Goal: Obtain resource: Obtain resource

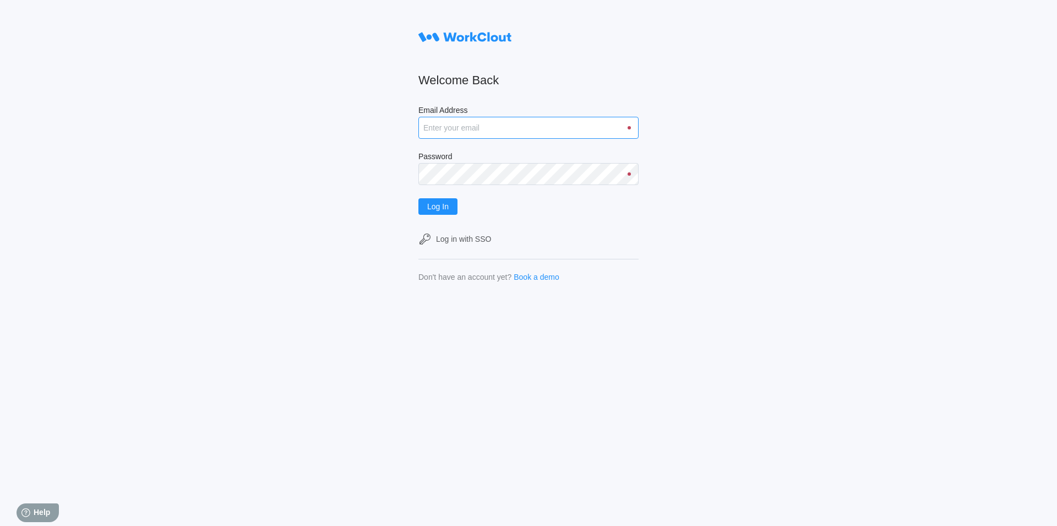
click at [465, 130] on input "Email Address" at bounding box center [528, 128] width 220 height 22
type input "[EMAIL_ADDRESS][DOMAIN_NAME]"
click at [440, 208] on span "Log In" at bounding box center [437, 207] width 21 height 8
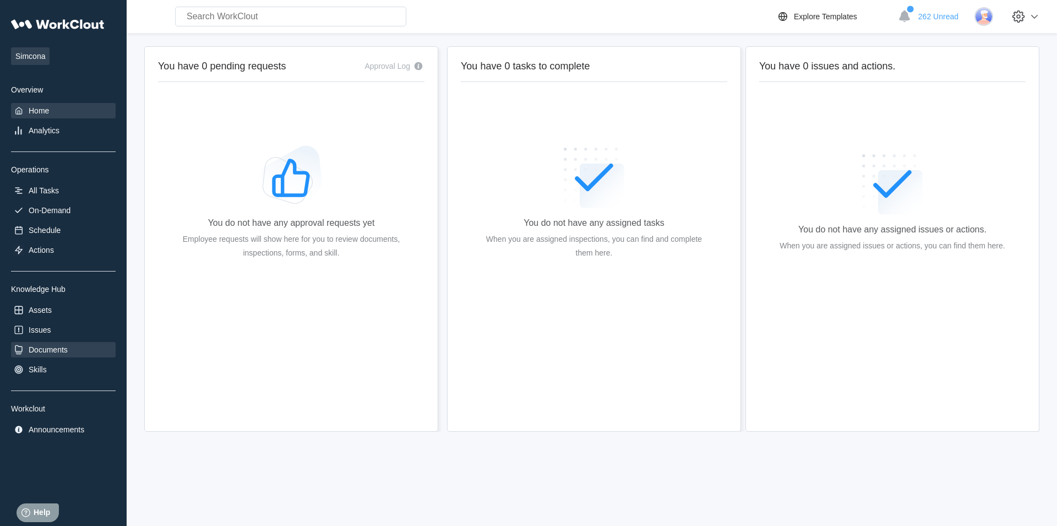
click at [53, 351] on div "Documents" at bounding box center [48, 349] width 39 height 9
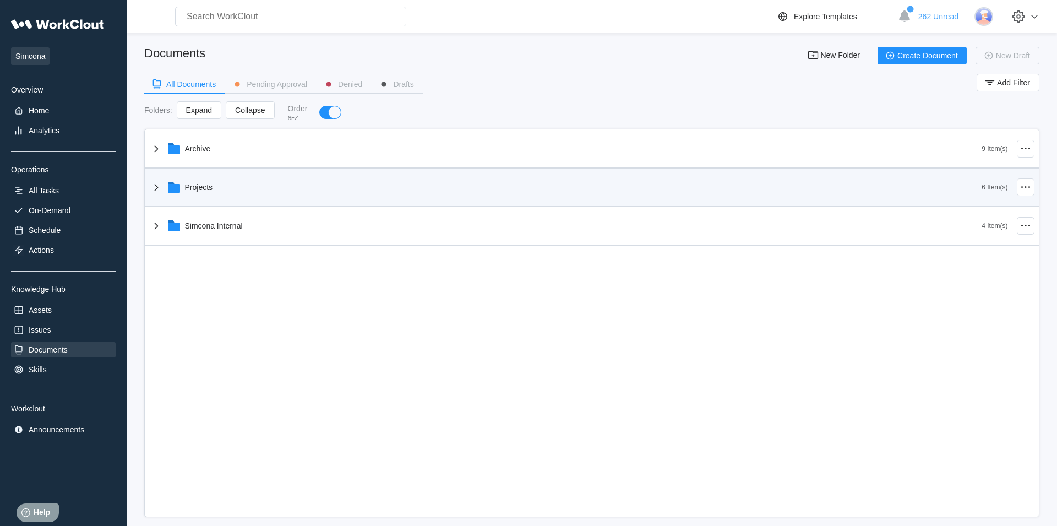
click at [200, 189] on div "Projects" at bounding box center [199, 187] width 28 height 9
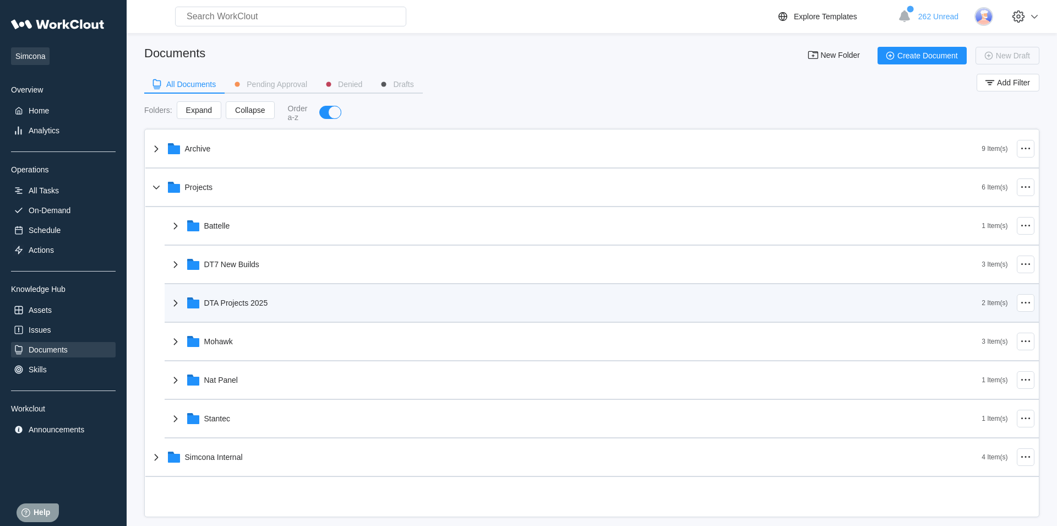
click at [248, 299] on div "DTA Projects 2025" at bounding box center [236, 302] width 64 height 9
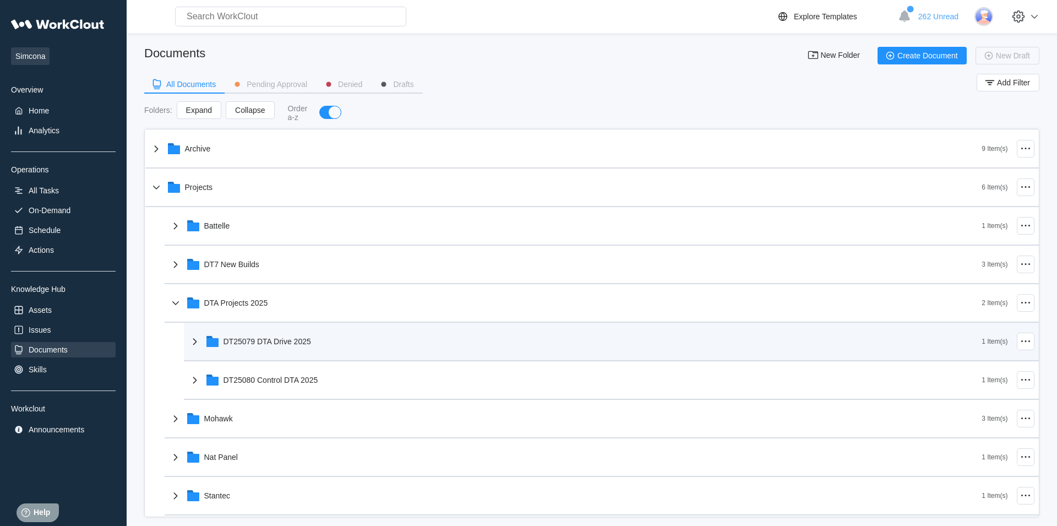
click at [306, 348] on div "DT25079 DTA Drive 2025" at bounding box center [585, 341] width 794 height 29
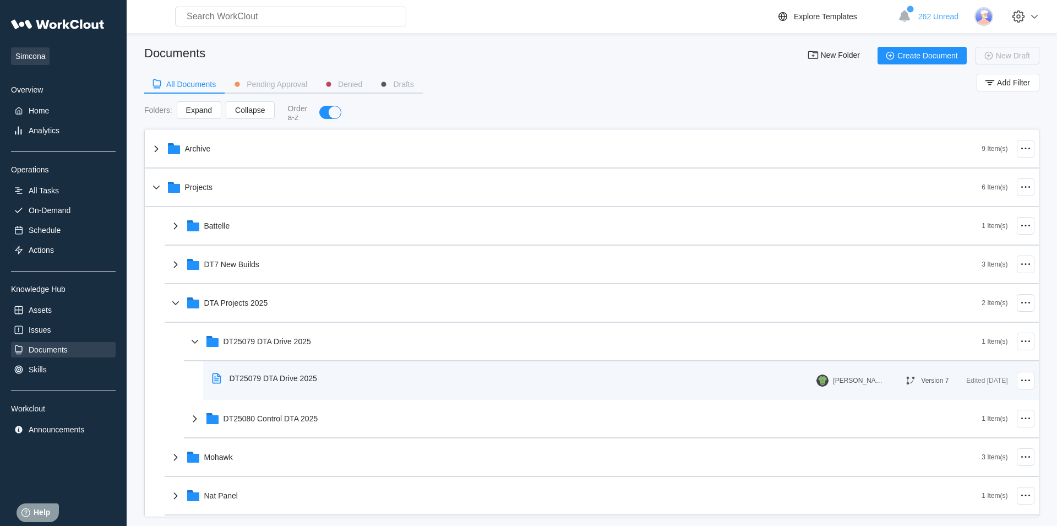
click at [302, 378] on div "DT25079 DTA Drive 2025" at bounding box center [274, 378] width 88 height 9
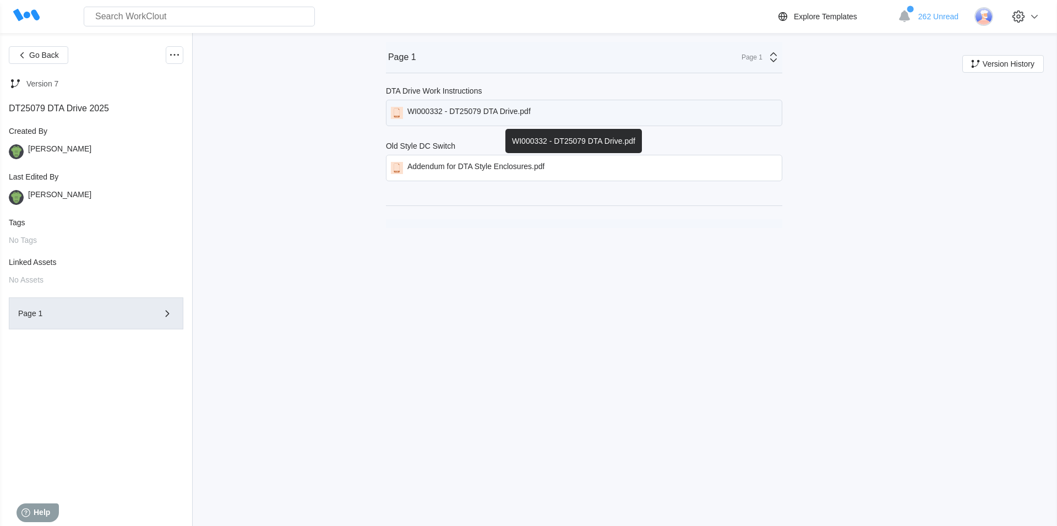
click at [450, 105] on div "WI000332 - DT25079 DTA Drive.pdf" at bounding box center [584, 113] width 396 height 26
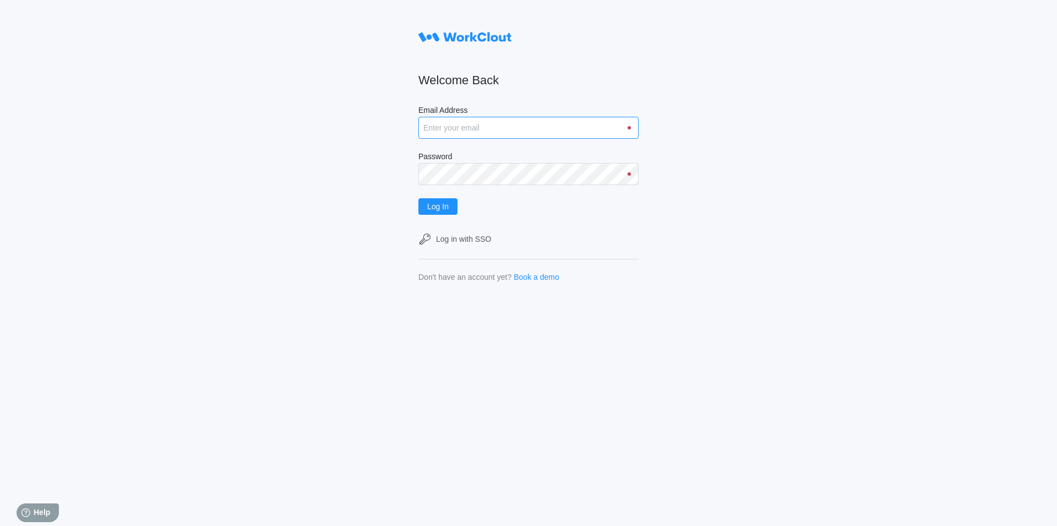
click at [509, 132] on input "Email Address" at bounding box center [528, 128] width 220 height 22
type input "JLESLIE@MAILINATOR.COM"
click at [455, 204] on button "Log In" at bounding box center [437, 206] width 39 height 17
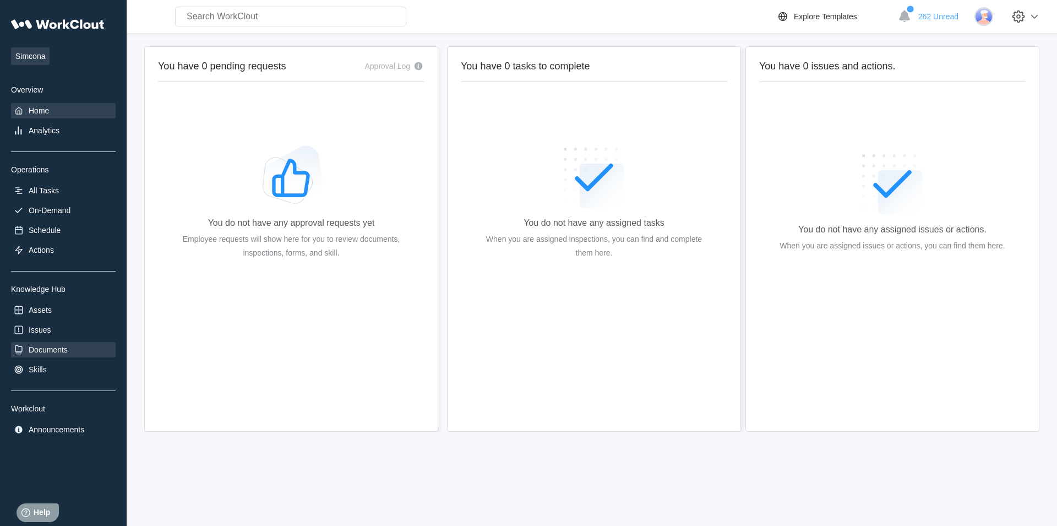
click at [83, 346] on div "Documents" at bounding box center [63, 349] width 105 height 15
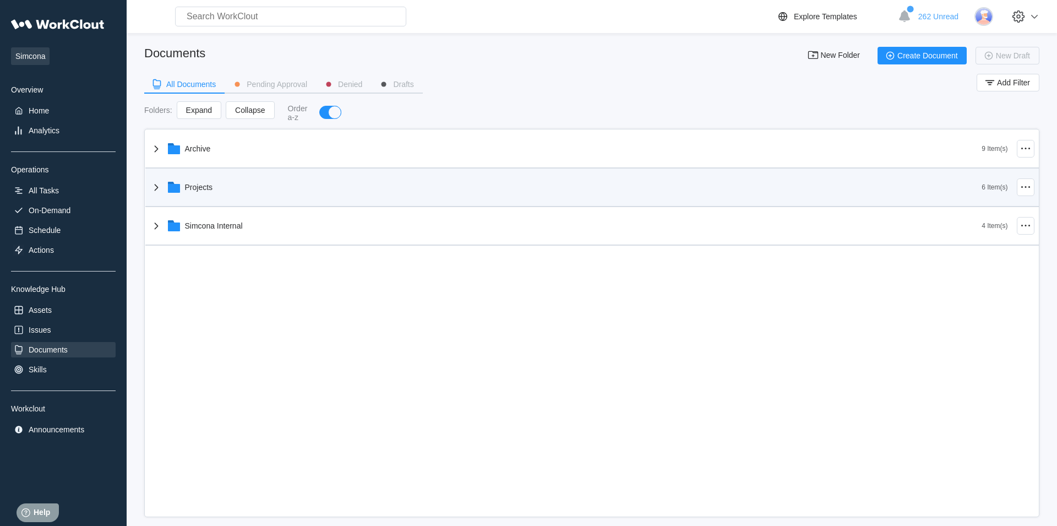
click at [187, 184] on div "Projects" at bounding box center [199, 187] width 28 height 9
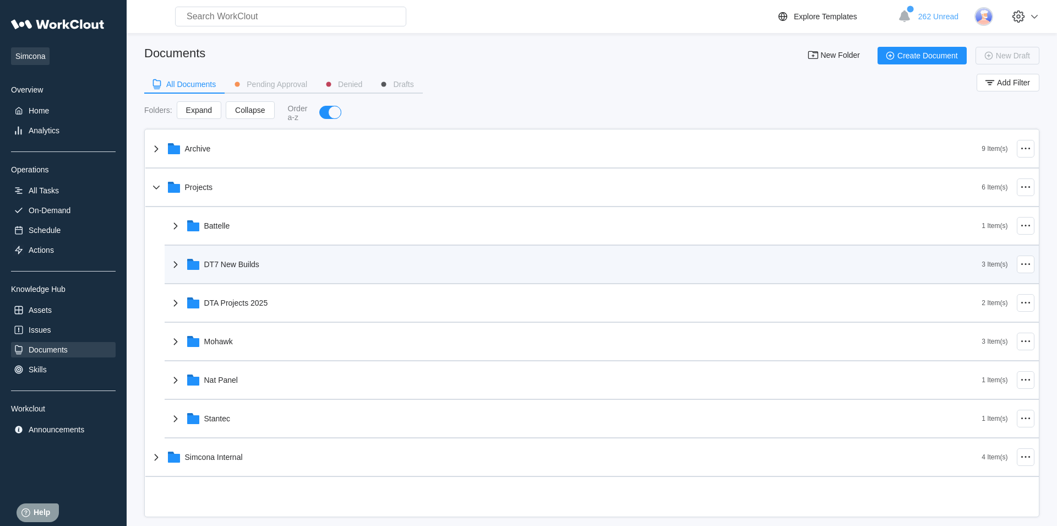
click at [277, 268] on div "DT7 New Builds" at bounding box center [575, 264] width 813 height 29
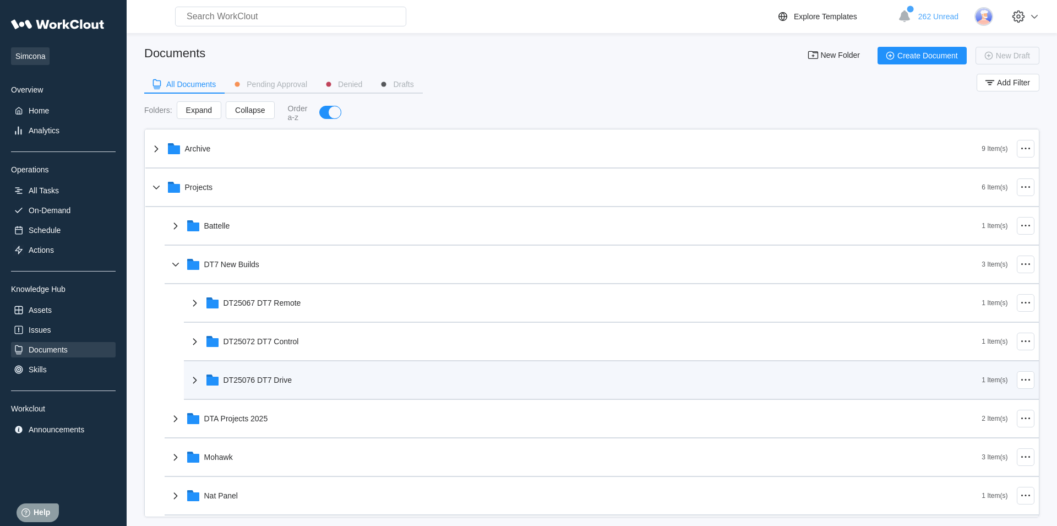
click at [284, 368] on div "DT25076 DT7 Drive" at bounding box center [585, 380] width 794 height 29
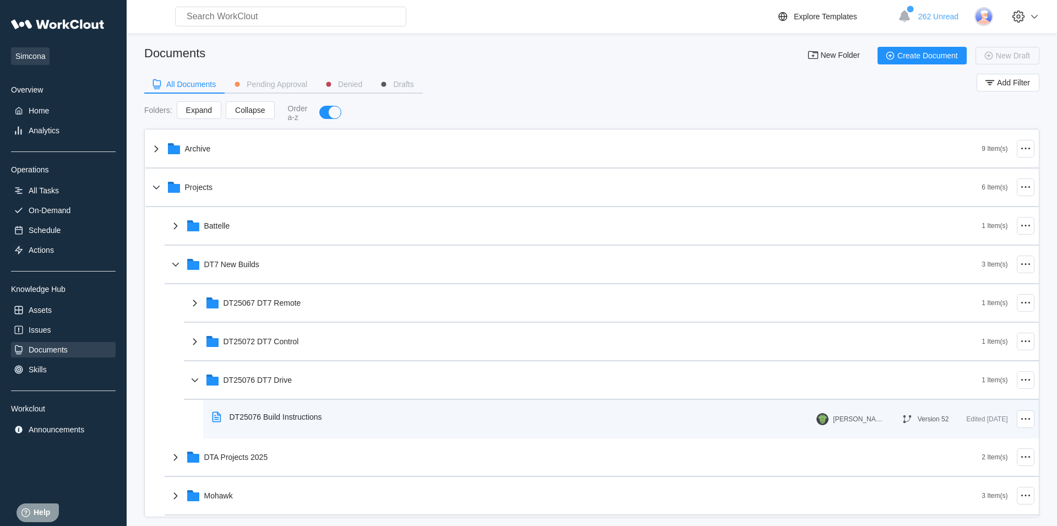
scroll to position [1, 0]
click at [304, 415] on div "DT25076 Build Instructions" at bounding box center [276, 416] width 92 height 9
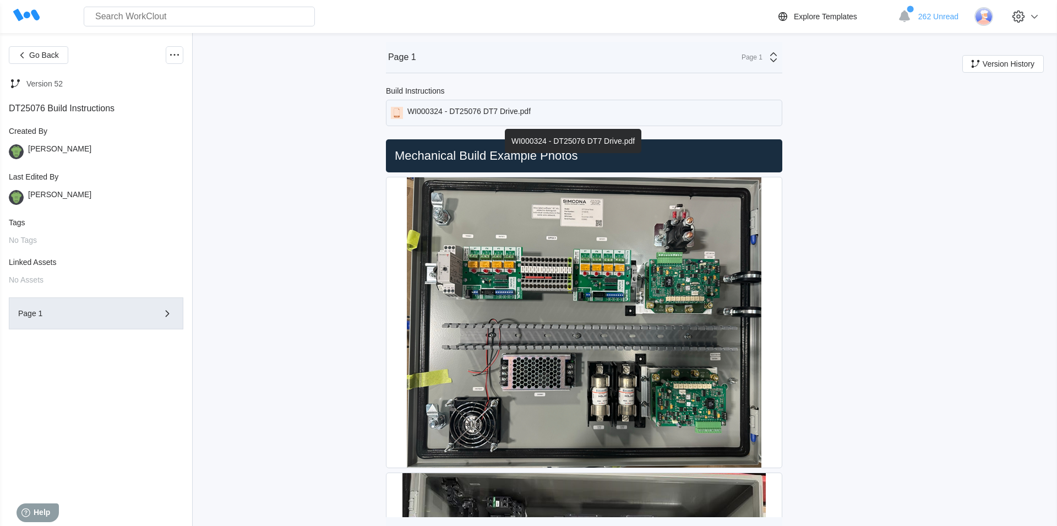
click at [503, 112] on div "WI000324 - DT25076 DT7 Drive.pdf" at bounding box center [468, 113] width 123 height 12
